Goal: Information Seeking & Learning: Learn about a topic

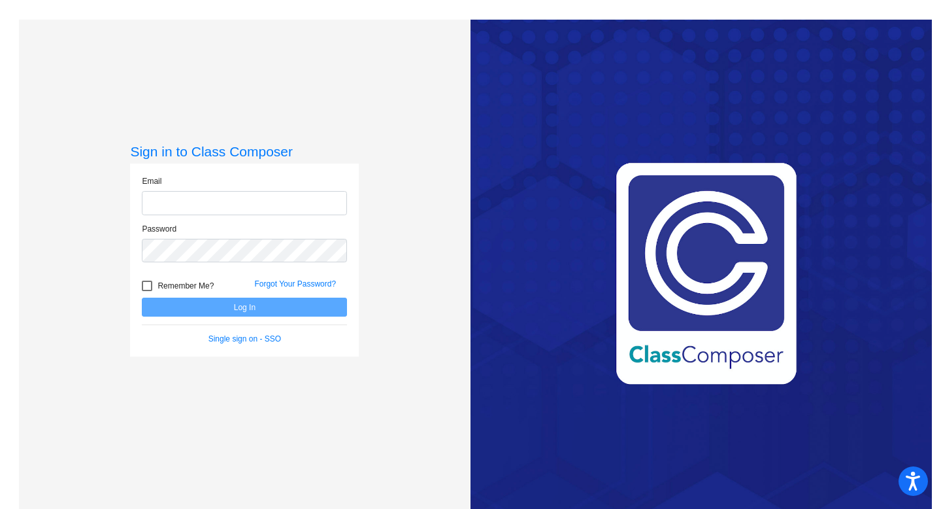
click at [681, 82] on div "Love Class Composer? Share it with a friend! If you're happy with Class Compose…" at bounding box center [702, 274] width 462 height 509
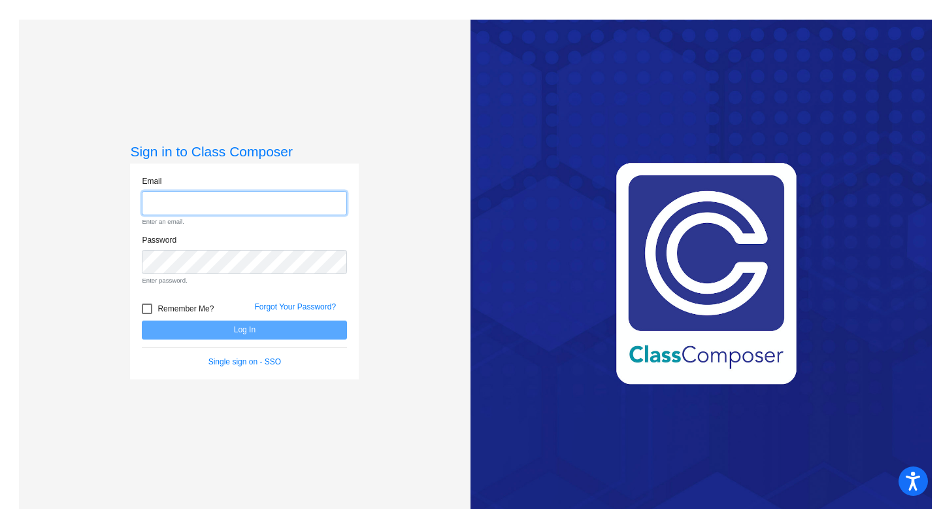
click at [175, 203] on input "email" at bounding box center [244, 203] width 205 height 24
type input "nicole.wallevand@svusd.org"
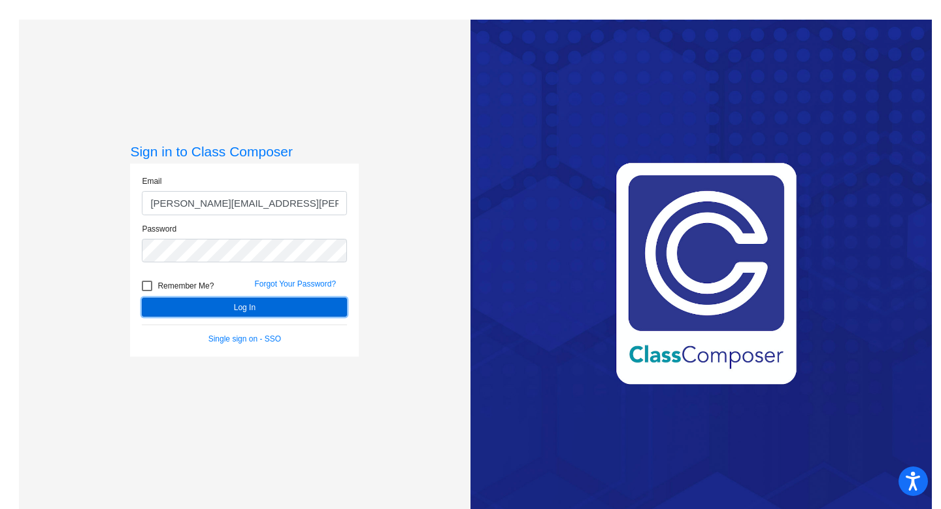
click at [264, 307] on button "Log In" at bounding box center [244, 306] width 205 height 19
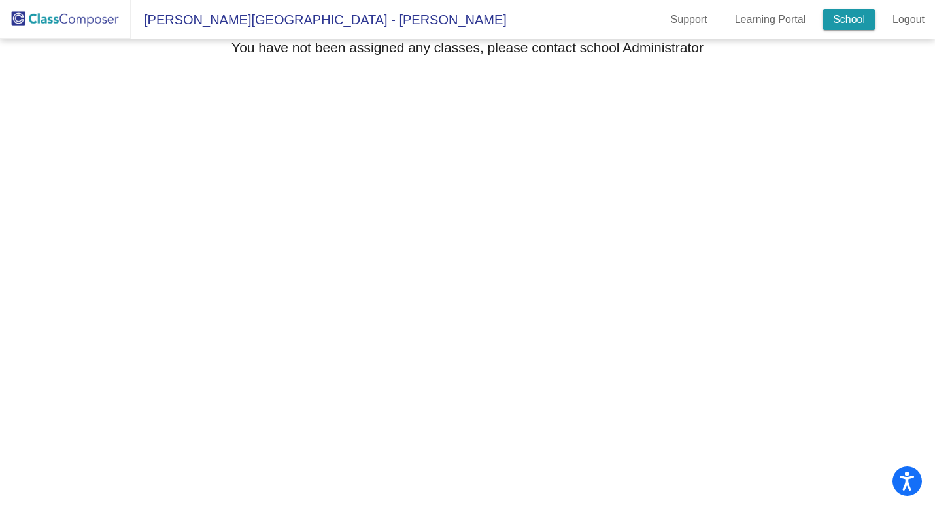
click at [840, 20] on link "School" at bounding box center [848, 19] width 53 height 21
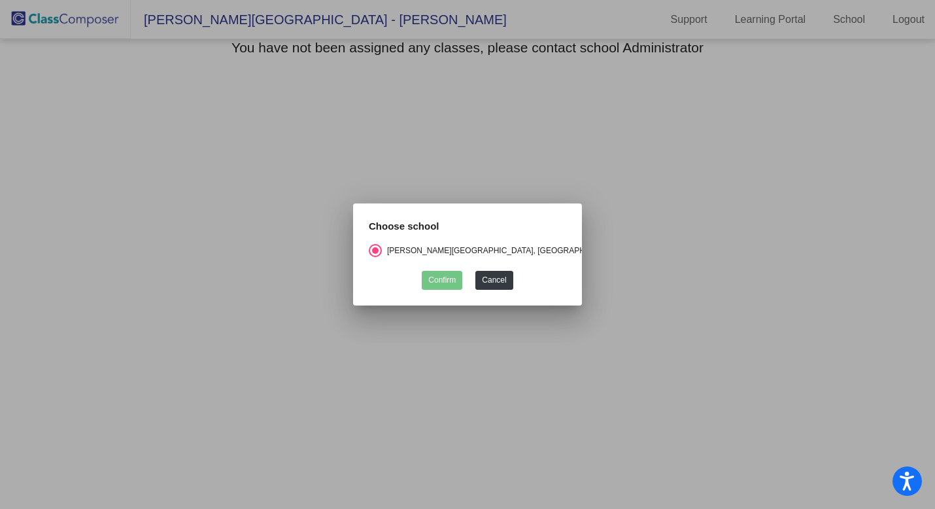
click at [441, 246] on div "[PERSON_NAME][GEOGRAPHIC_DATA], [GEOGRAPHIC_DATA]" at bounding box center [500, 251] width 237 height 12
click at [375, 257] on input "[PERSON_NAME][GEOGRAPHIC_DATA], [GEOGRAPHIC_DATA]" at bounding box center [375, 257] width 1 height 1
click at [489, 271] on button "Cancel" at bounding box center [493, 280] width 37 height 19
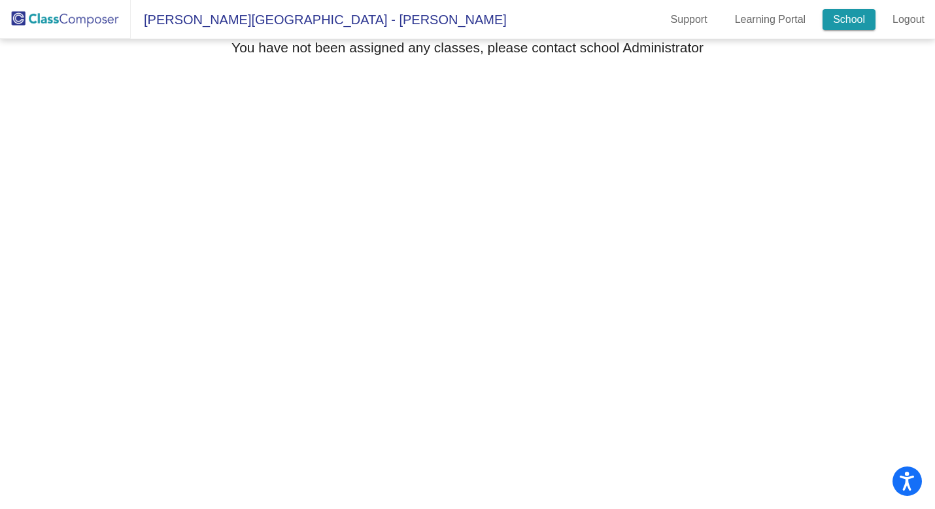
click at [845, 16] on link "School" at bounding box center [848, 19] width 53 height 21
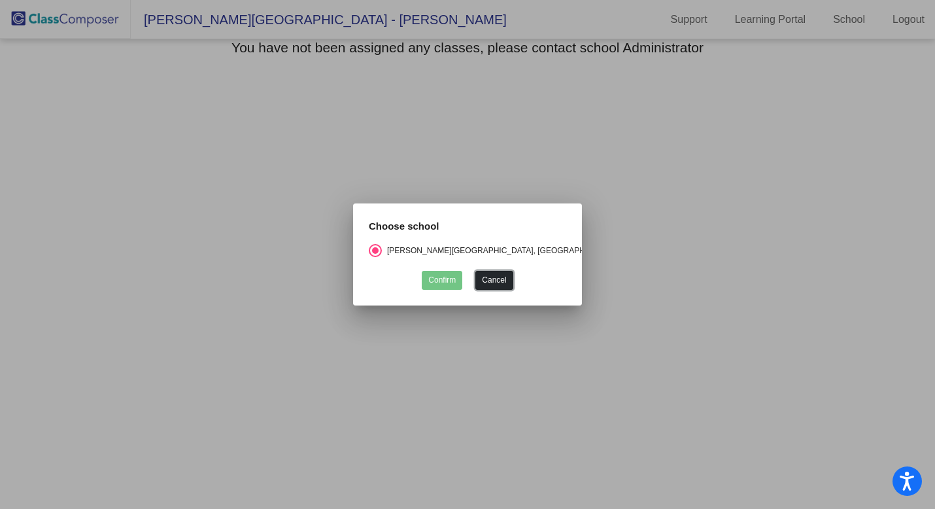
click at [503, 275] on button "Cancel" at bounding box center [493, 280] width 37 height 19
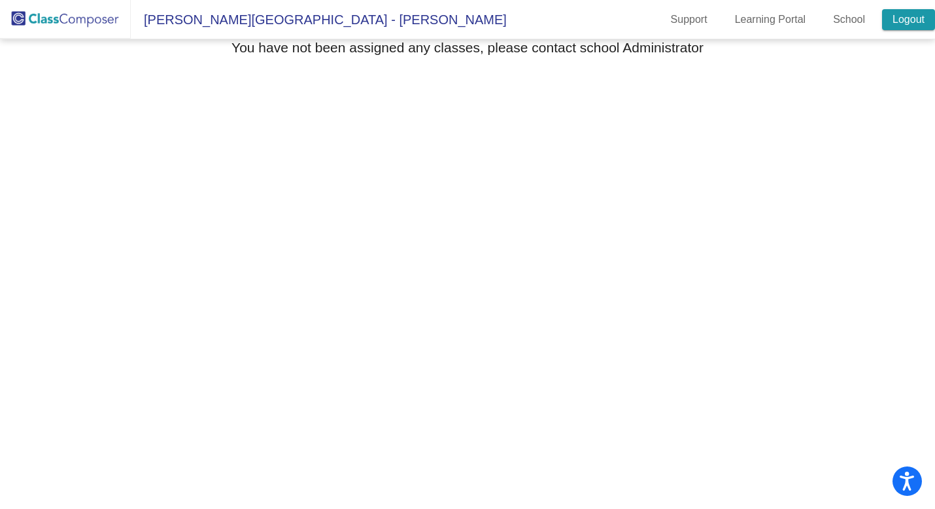
click at [909, 18] on link "Logout" at bounding box center [908, 19] width 53 height 21
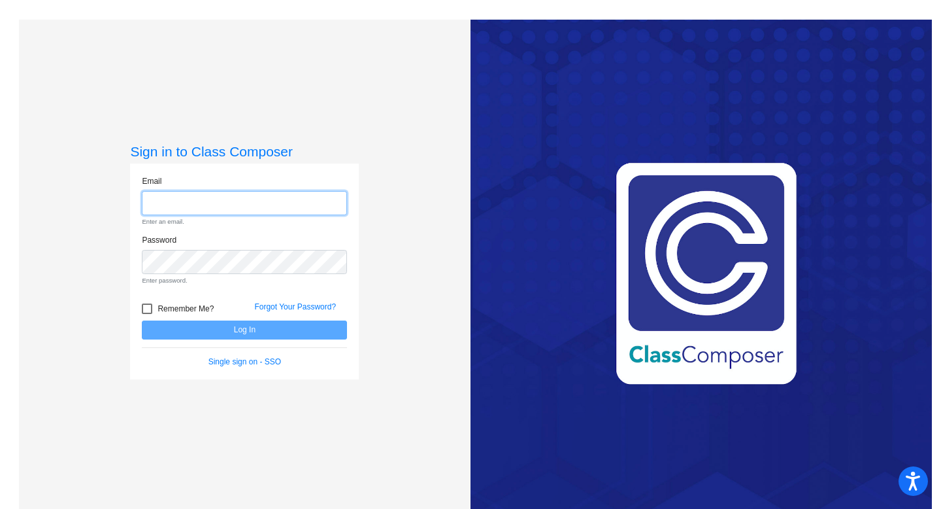
type input "[PERSON_NAME][EMAIL_ADDRESS][PERSON_NAME][DOMAIN_NAME]"
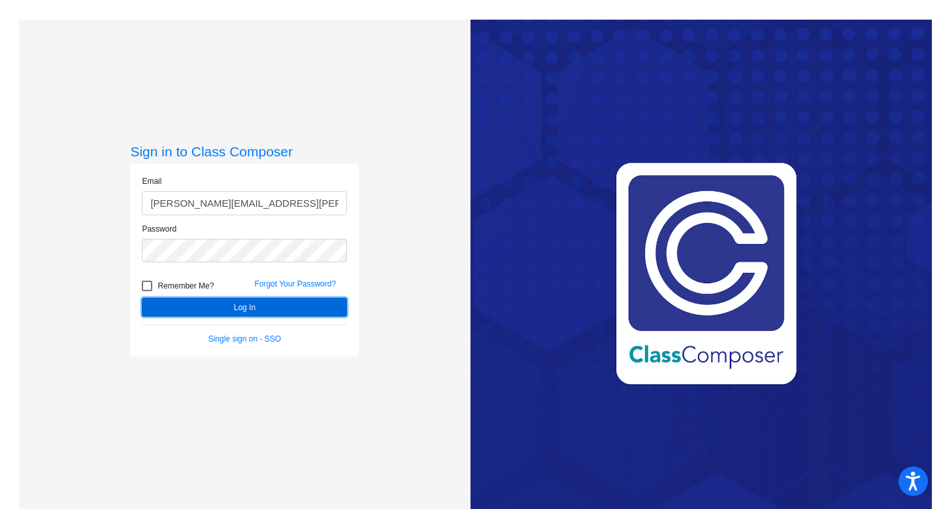
click at [201, 308] on button "Log In" at bounding box center [244, 306] width 205 height 19
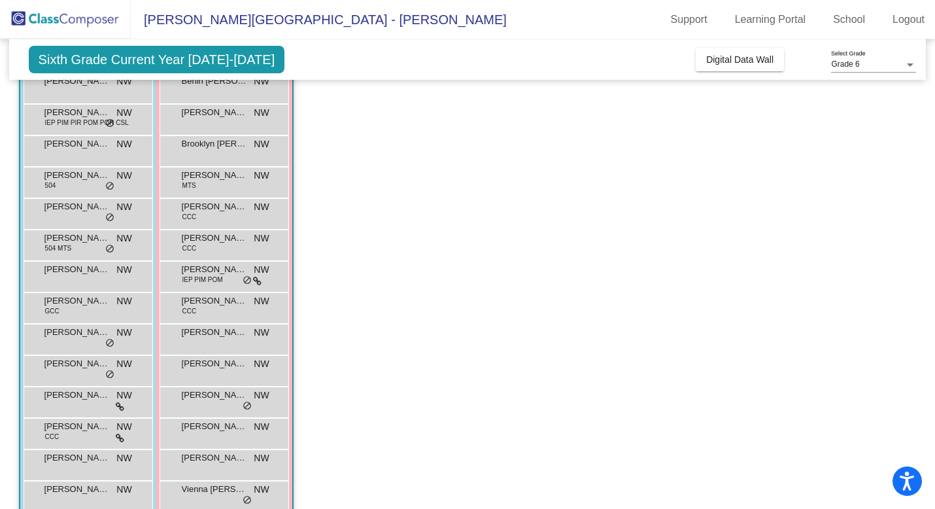
scroll to position [283, 0]
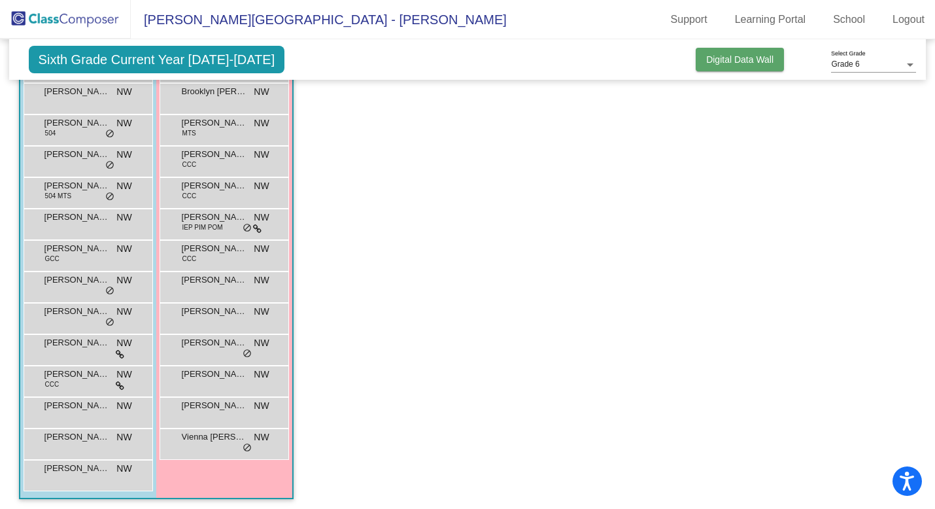
click at [735, 64] on span "Digital Data Wall" at bounding box center [739, 59] width 67 height 10
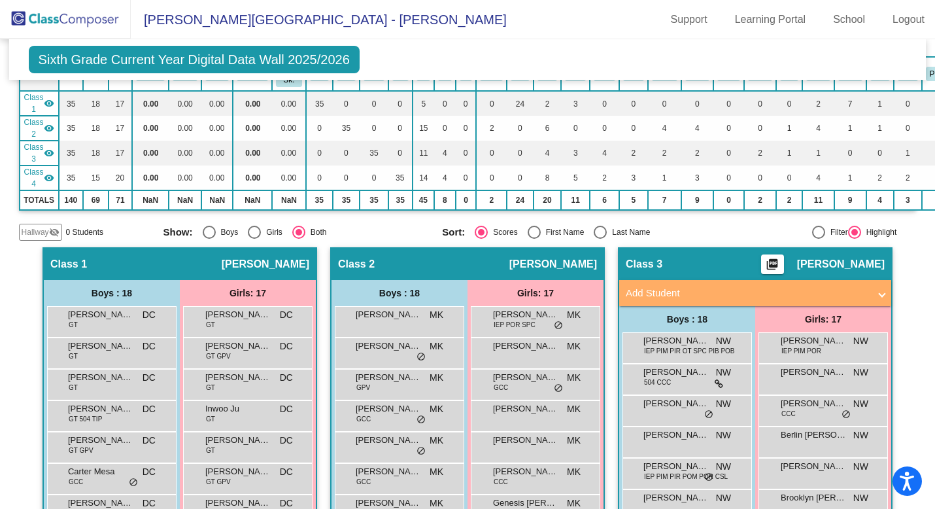
scroll to position [105, 0]
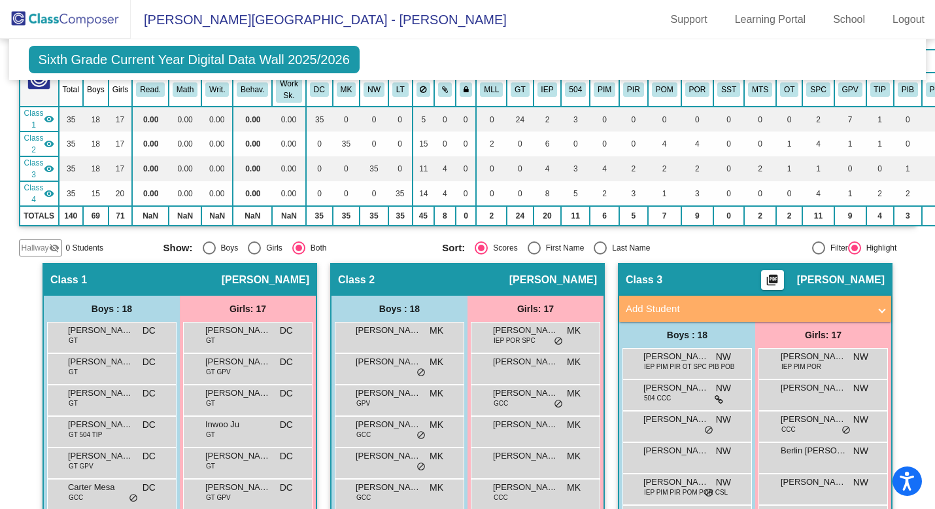
click at [812, 247] on div at bounding box center [818, 247] width 13 height 13
click at [818, 254] on input "Filter" at bounding box center [818, 254] width 1 height 1
radio input "true"
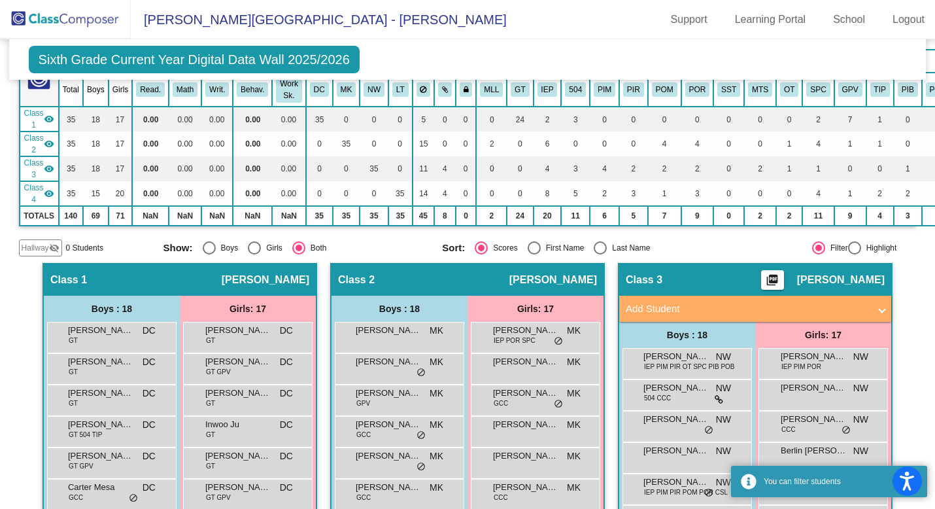
click at [852, 249] on div at bounding box center [854, 247] width 13 height 13
click at [854, 254] on input "Highlight" at bounding box center [854, 254] width 1 height 1
radio input "true"
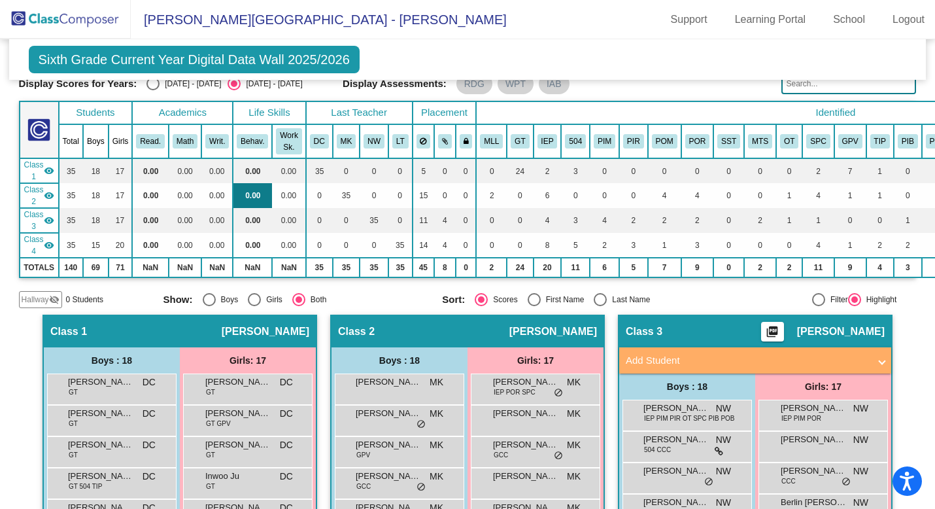
scroll to position [0, 0]
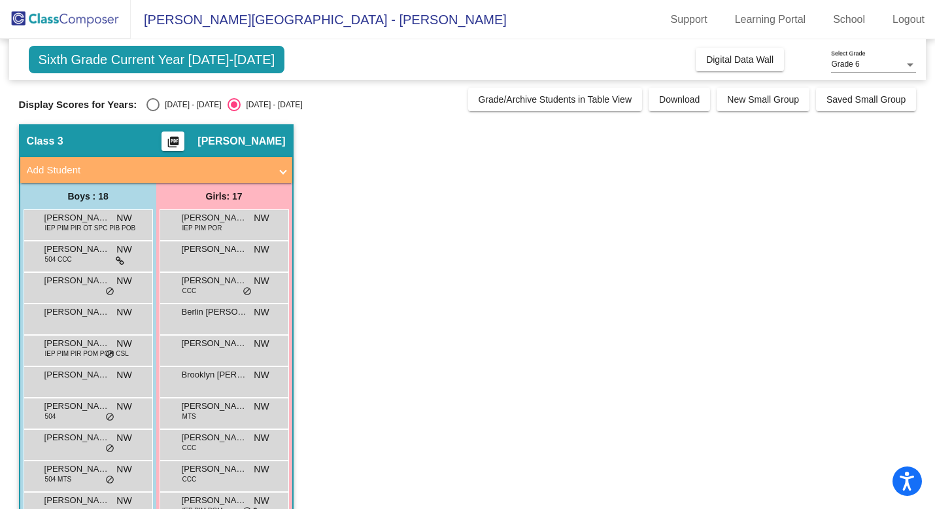
click at [150, 107] on div "Select an option" at bounding box center [152, 104] width 13 height 13
click at [152, 111] on input "[DATE] - [DATE]" at bounding box center [152, 111] width 1 height 1
radio input "true"
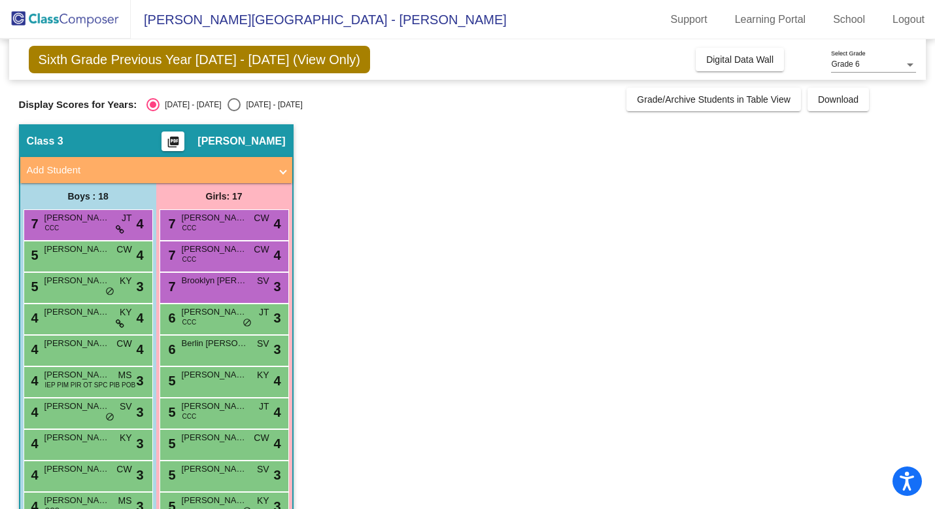
click at [228, 100] on div "Select an option" at bounding box center [234, 104] width 13 height 13
click at [233, 111] on input "[DATE] - [DATE]" at bounding box center [233, 111] width 1 height 1
radio input "true"
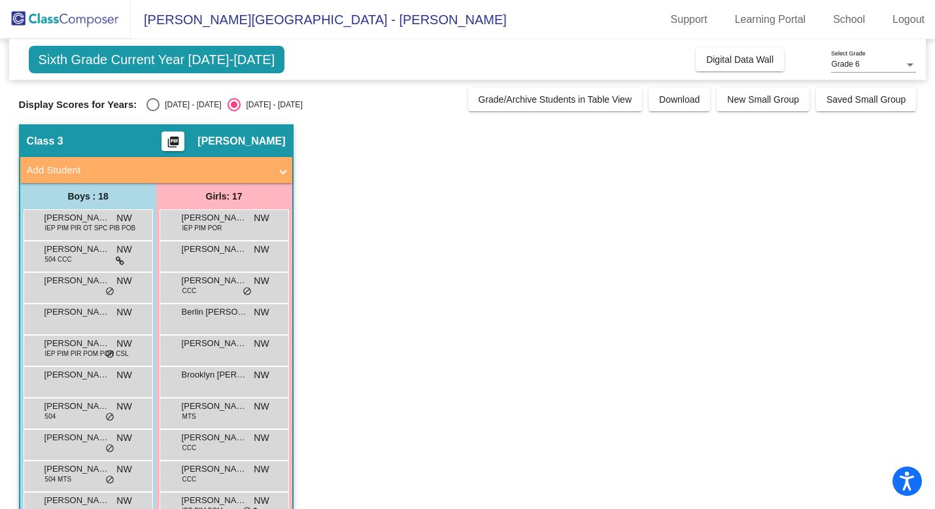
click at [150, 104] on div "Select an option" at bounding box center [152, 104] width 13 height 13
click at [152, 111] on input "[DATE] - [DATE]" at bounding box center [152, 111] width 1 height 1
radio input "true"
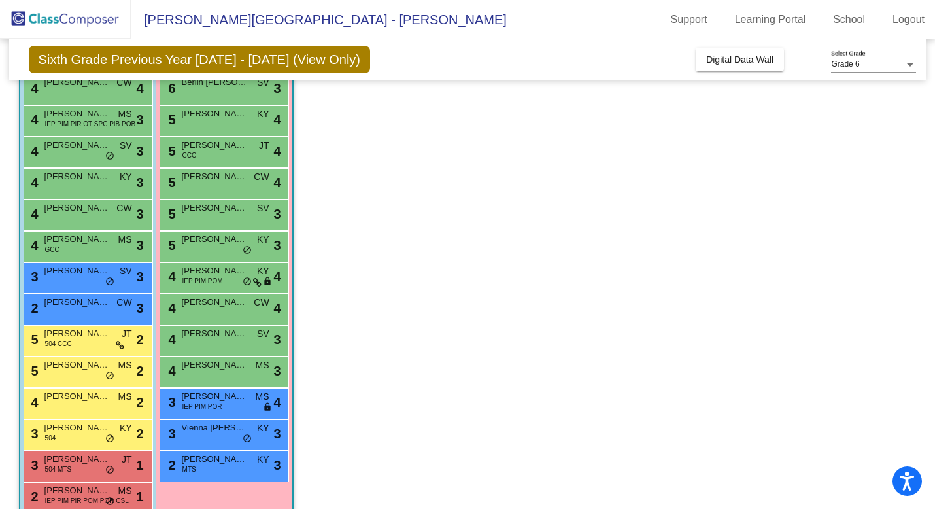
scroll to position [286, 0]
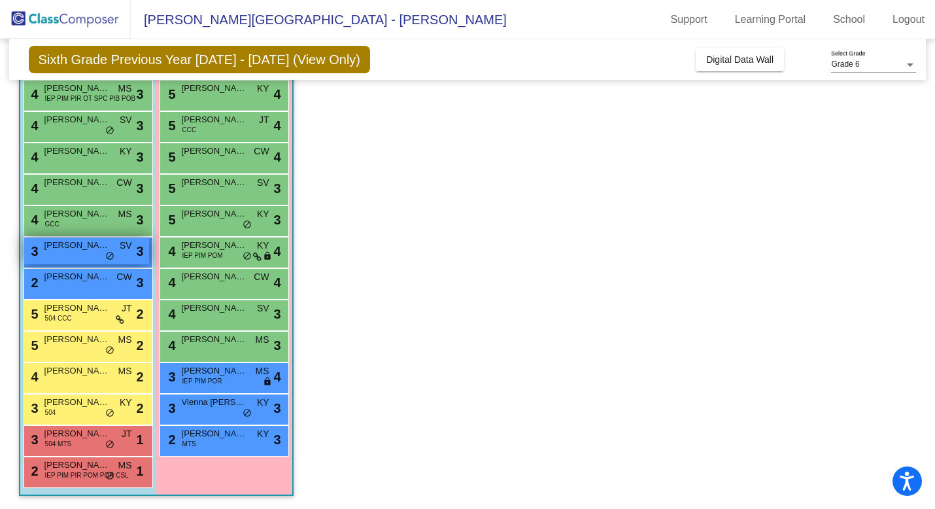
click at [63, 245] on span "[PERSON_NAME]" at bounding box center [76, 245] width 65 height 13
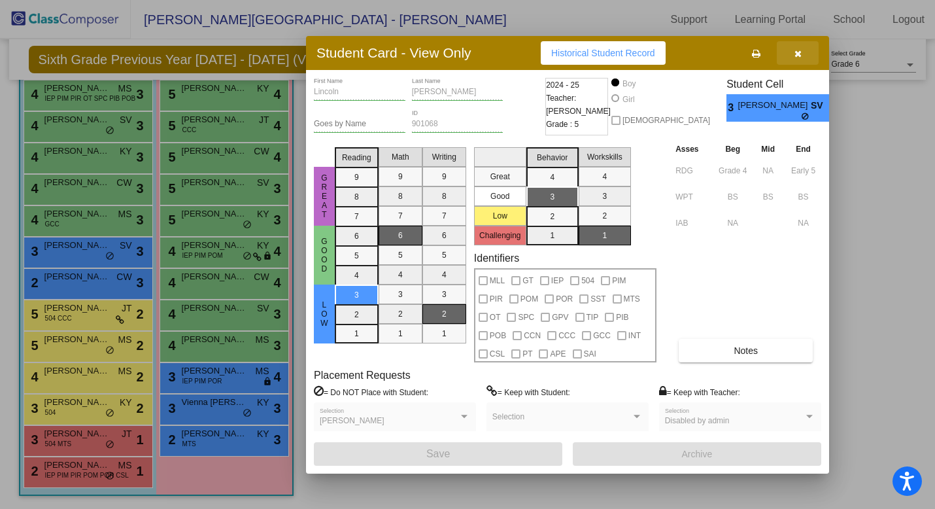
click at [799, 55] on icon "button" at bounding box center [797, 53] width 7 height 9
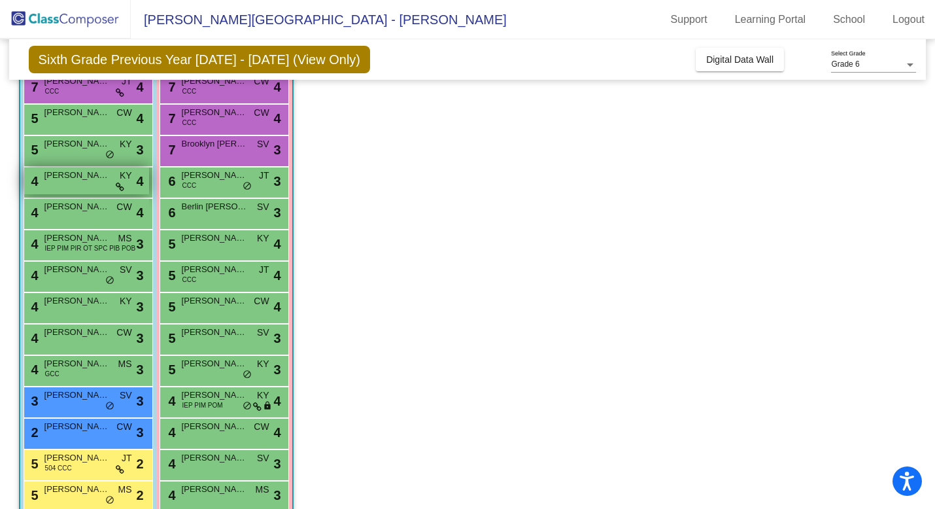
scroll to position [143, 0]
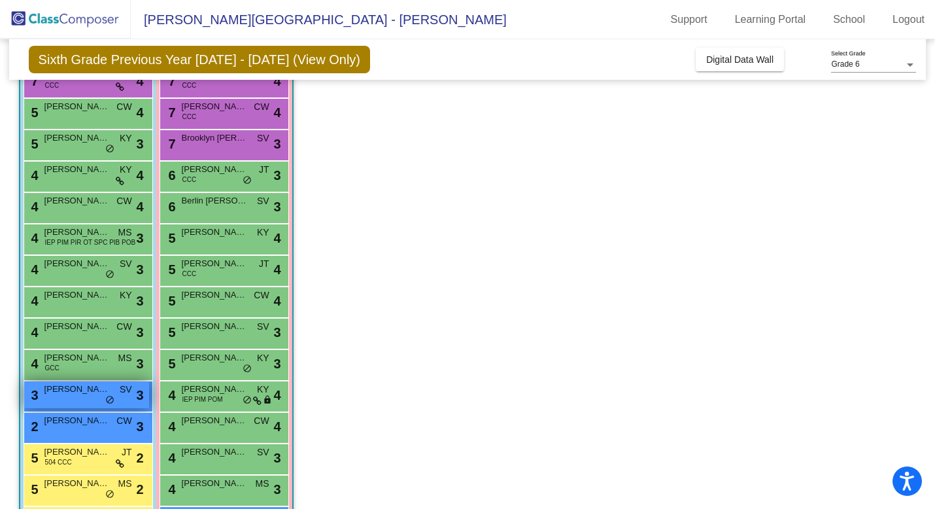
click at [69, 390] on span "[PERSON_NAME]" at bounding box center [76, 388] width 65 height 13
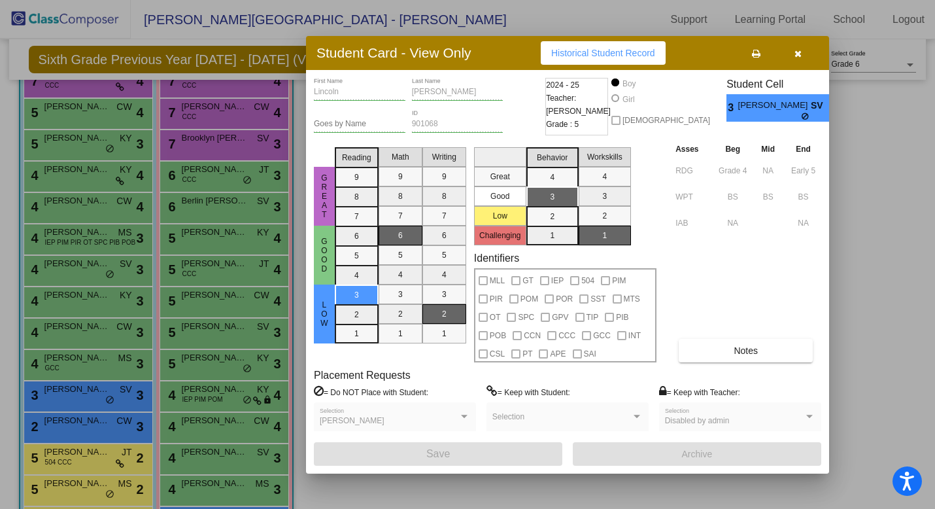
click at [796, 50] on icon "button" at bounding box center [797, 53] width 7 height 9
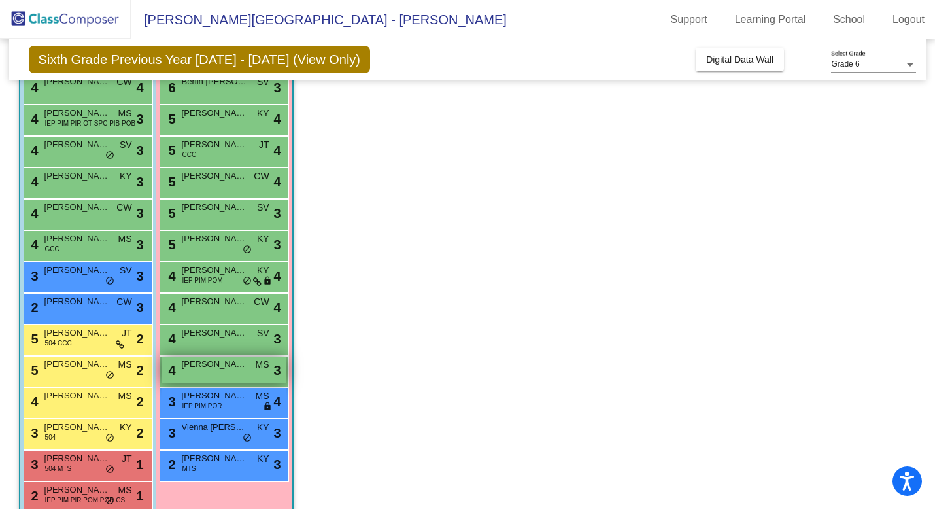
scroll to position [286, 0]
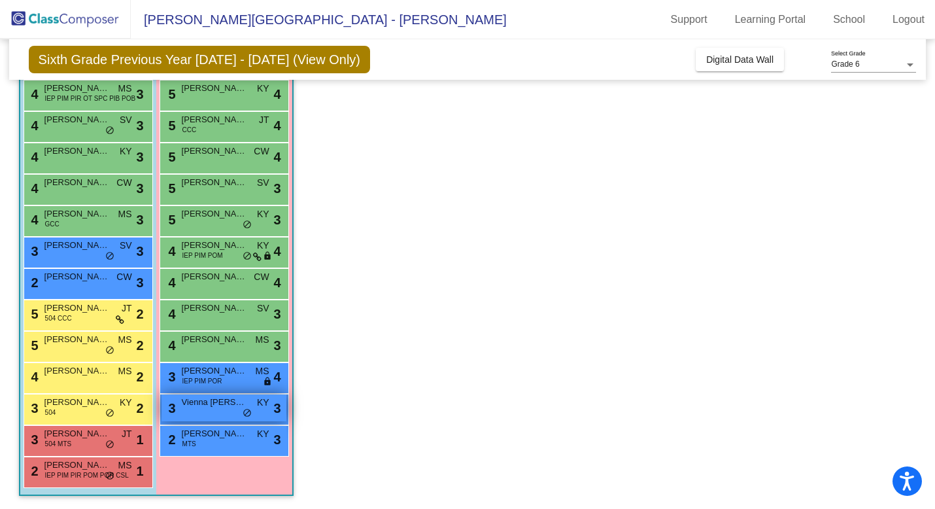
click at [214, 404] on span "Vienna [PERSON_NAME]" at bounding box center [214, 402] width 65 height 13
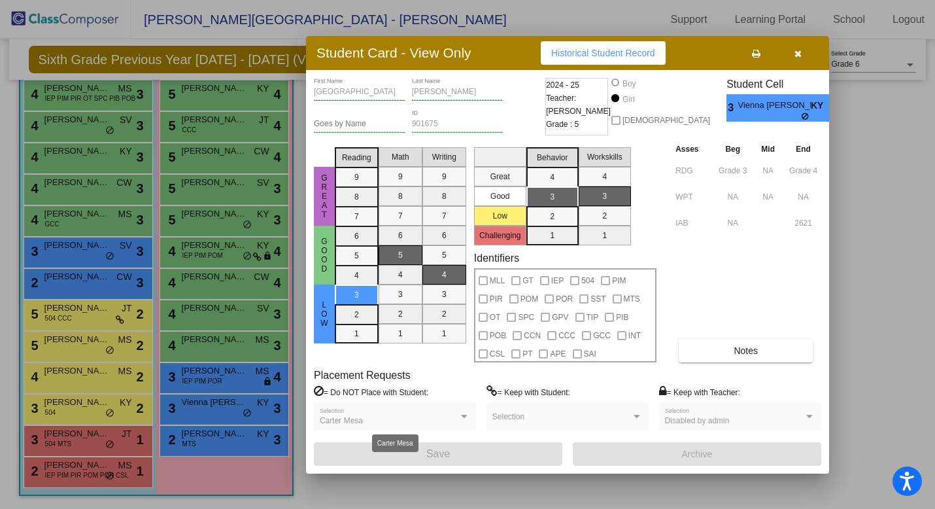
click at [462, 415] on div at bounding box center [464, 415] width 7 height 3
click at [800, 55] on icon "button" at bounding box center [797, 53] width 7 height 9
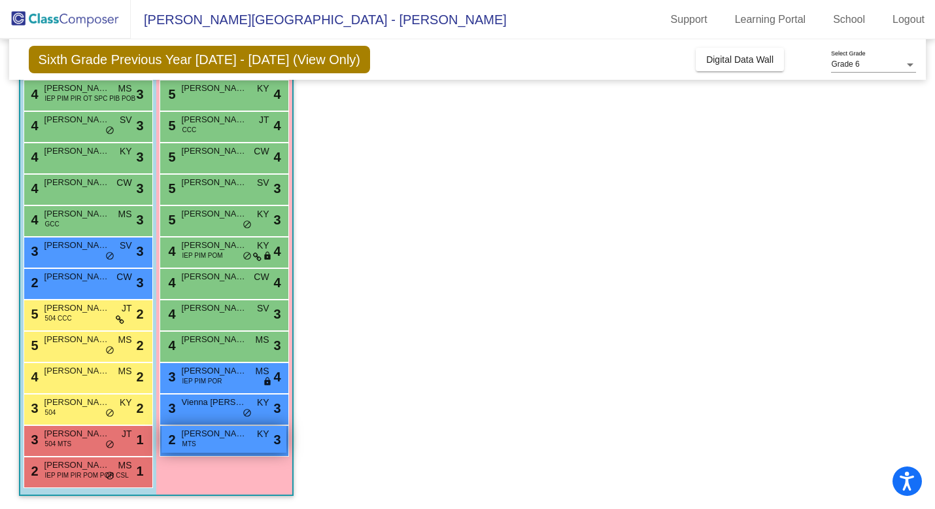
click at [199, 437] on span "[PERSON_NAME]" at bounding box center [214, 433] width 65 height 13
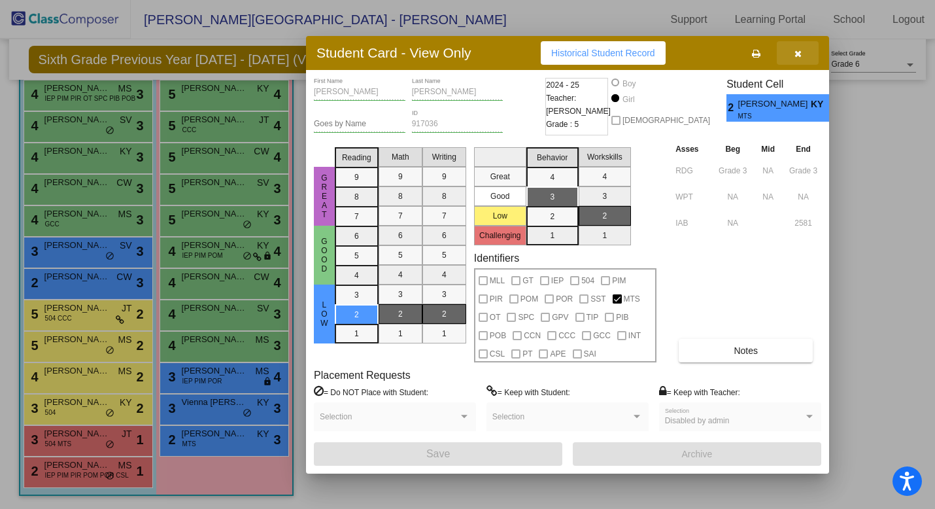
click at [798, 54] on icon "button" at bounding box center [797, 53] width 7 height 9
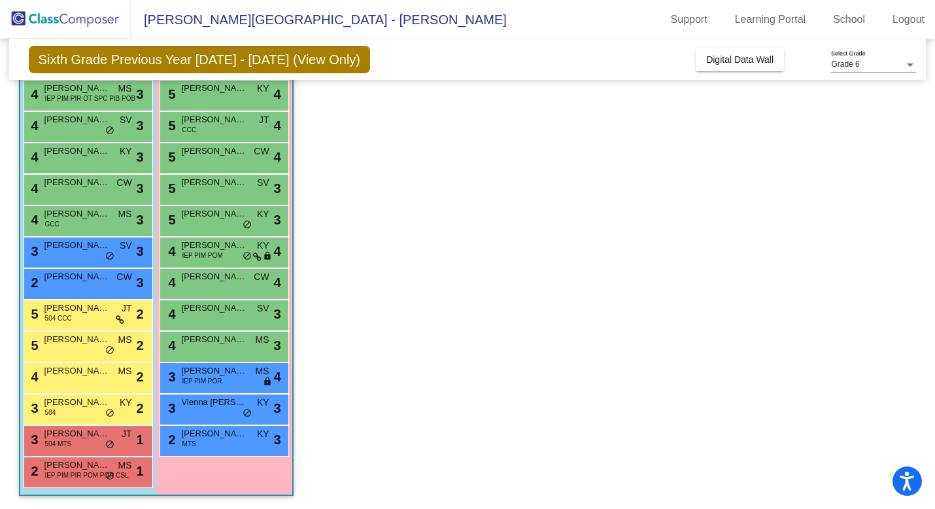
scroll to position [0, 0]
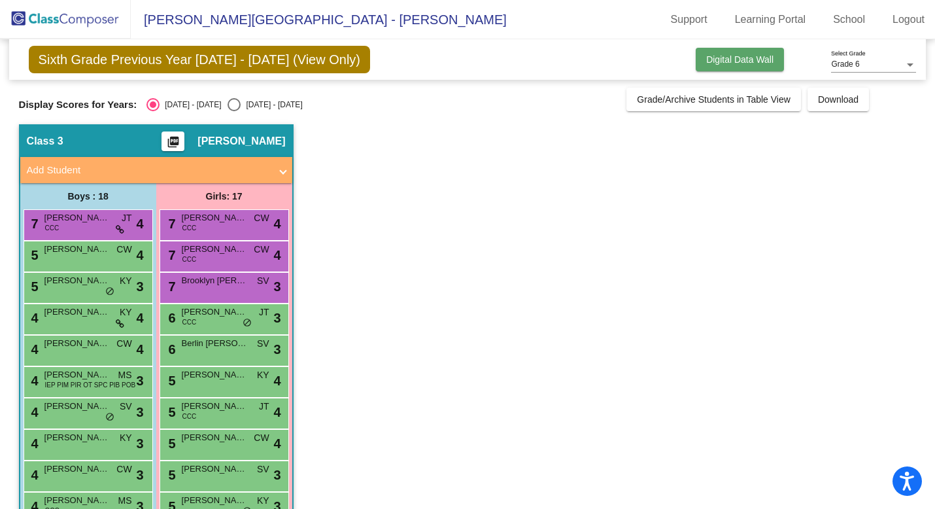
click at [746, 57] on span "Digital Data Wall" at bounding box center [739, 59] width 67 height 10
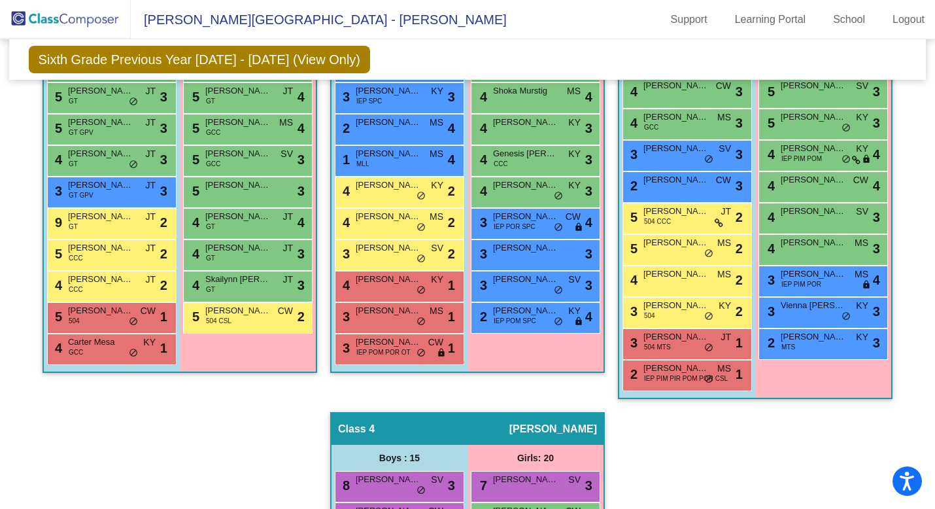
scroll to position [620, 0]
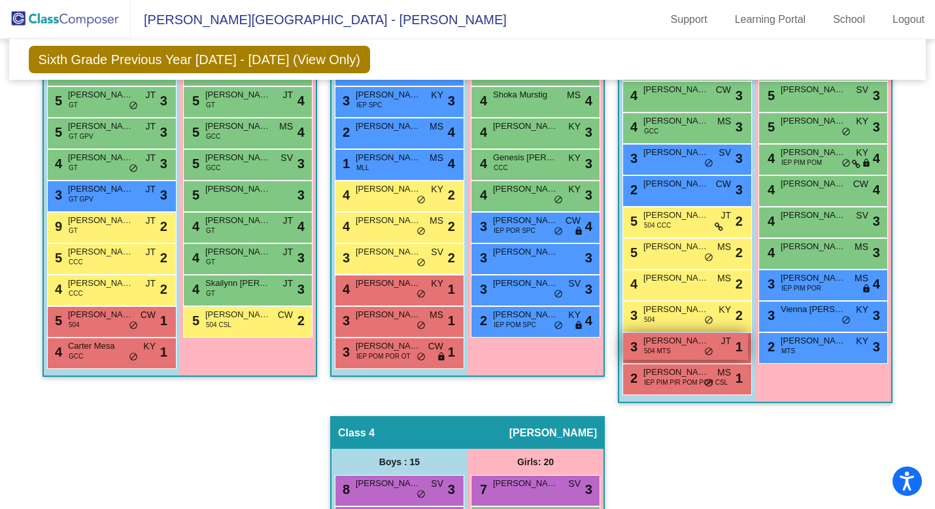
click at [651, 346] on span "504 MTS" at bounding box center [657, 351] width 27 height 10
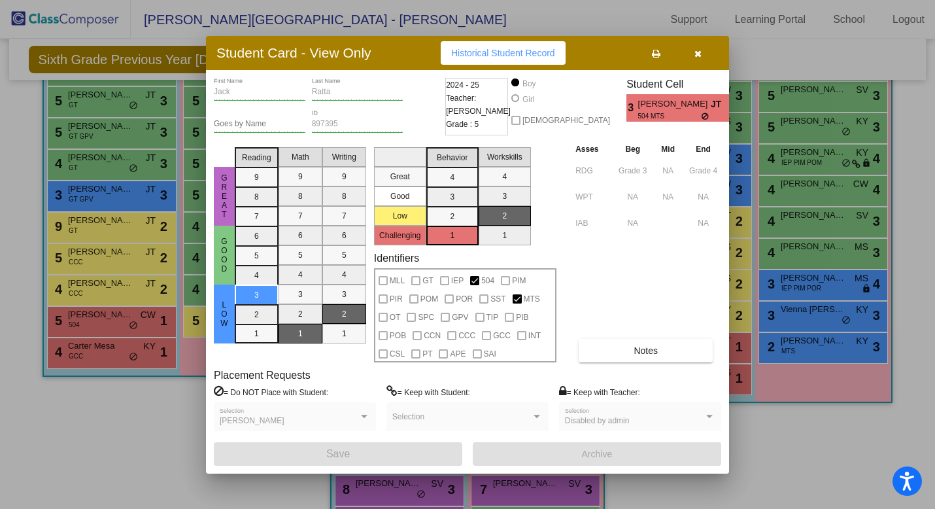
click at [699, 51] on icon "button" at bounding box center [697, 53] width 7 height 9
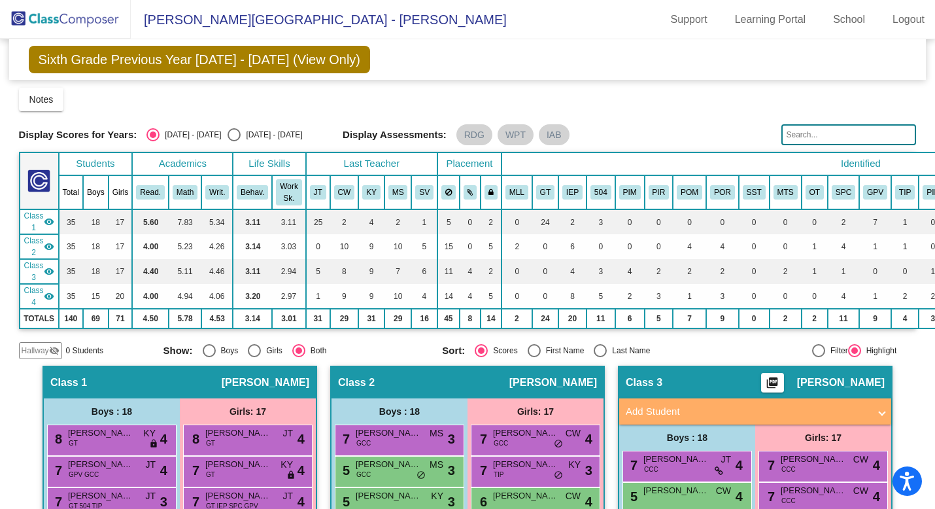
scroll to position [0, 0]
